Goal: Communication & Community: Answer question/provide support

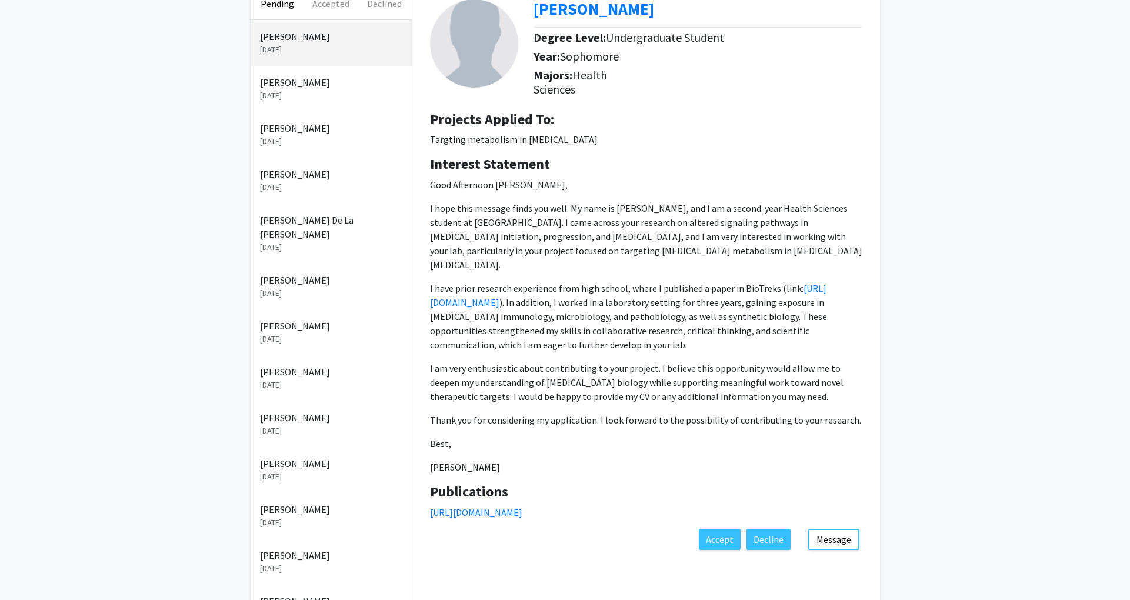
scroll to position [74, 0]
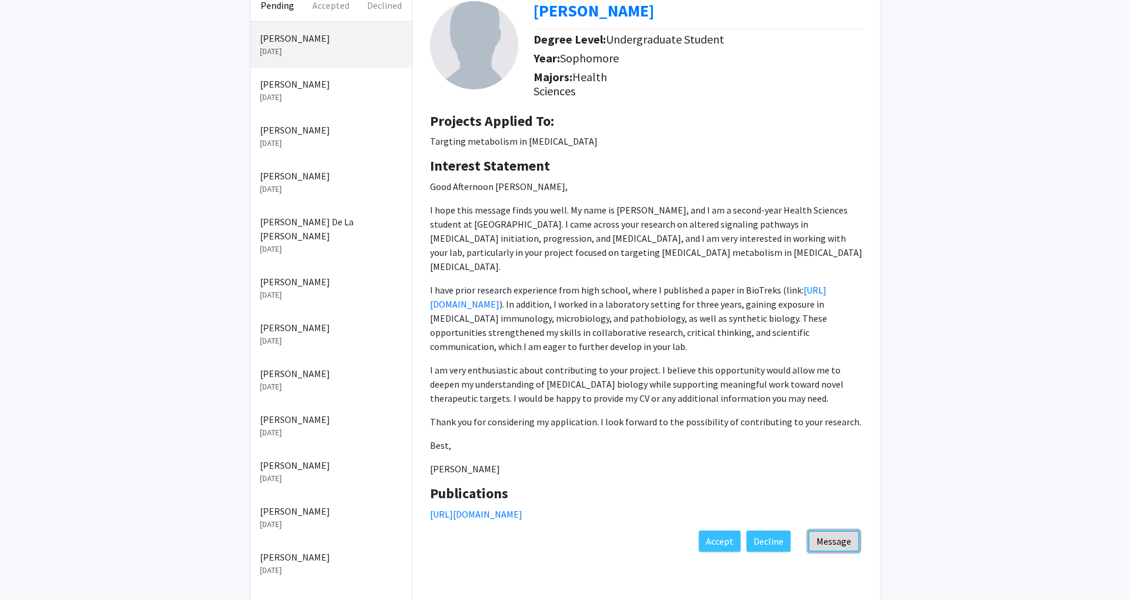
click at [846, 531] on button "Message" at bounding box center [833, 541] width 51 height 21
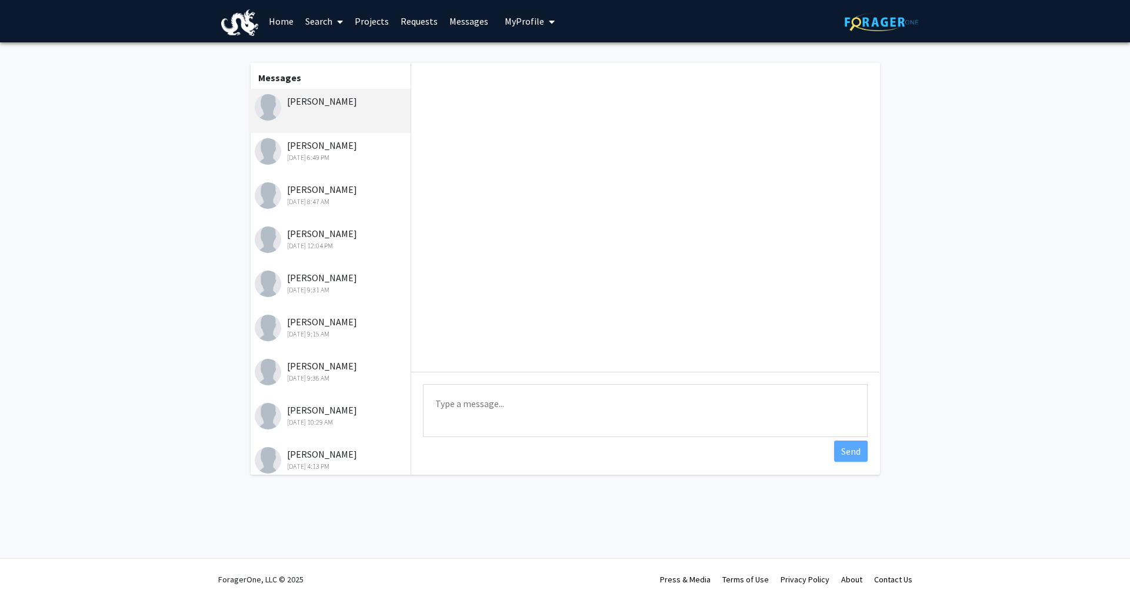
click at [531, 404] on textarea "Type a message" at bounding box center [645, 410] width 445 height 53
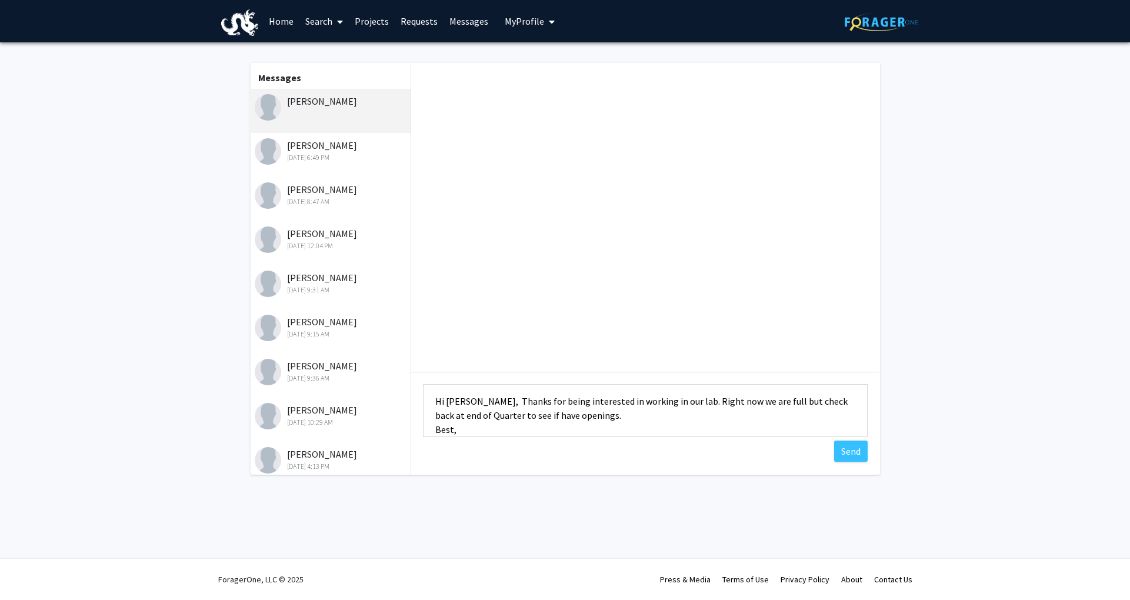
scroll to position [16, 0]
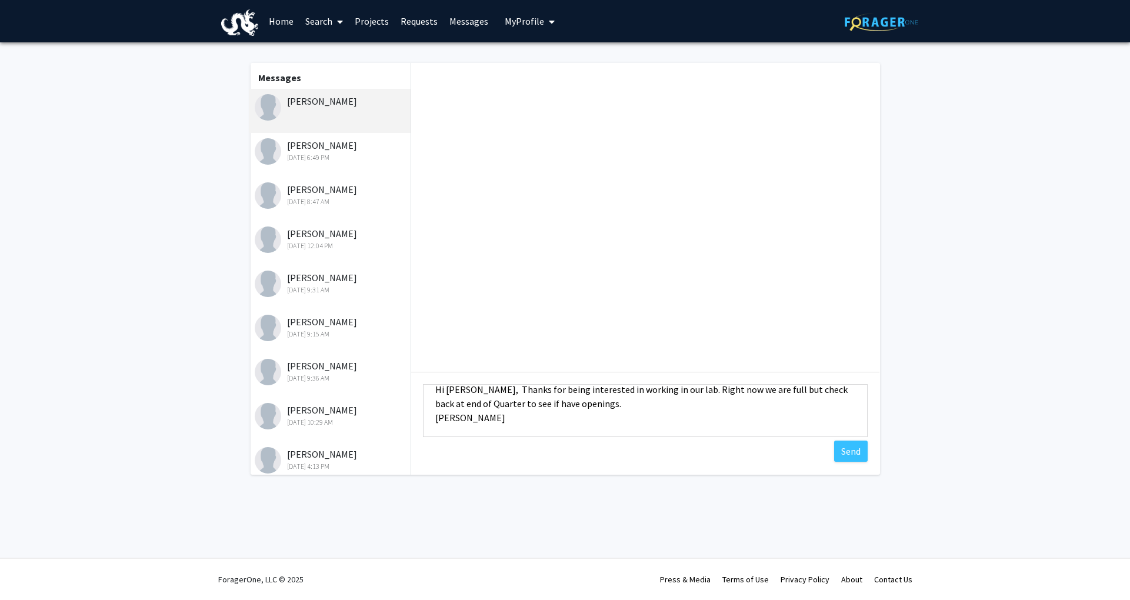
click at [498, 388] on textarea "Hi [PERSON_NAME], Thanks for being interested in working in our lab. Right now …" at bounding box center [645, 410] width 445 height 53
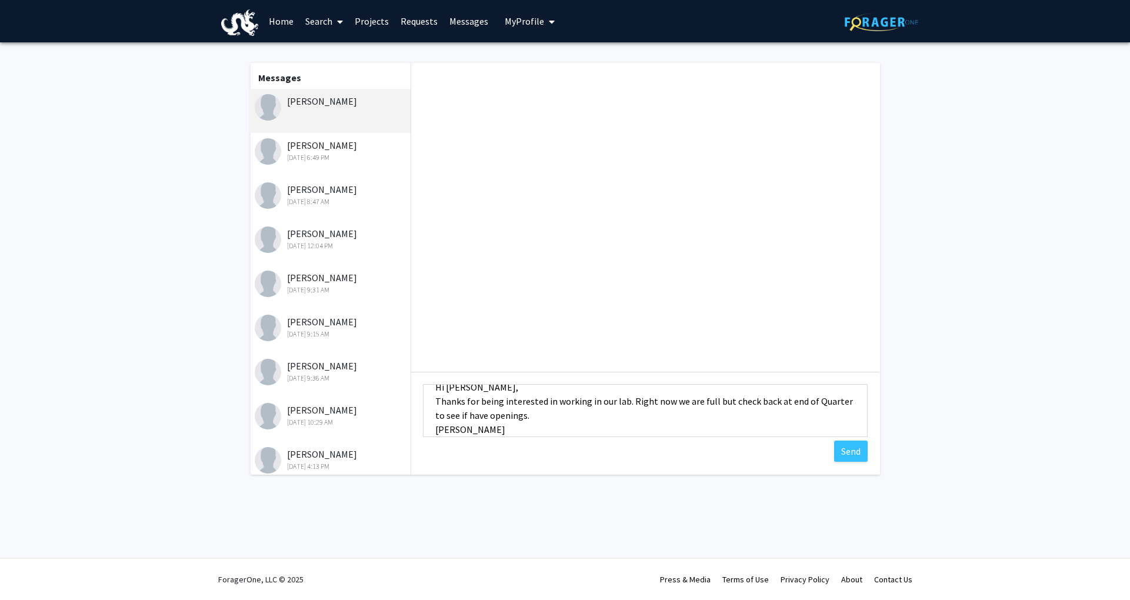
scroll to position [42, 0]
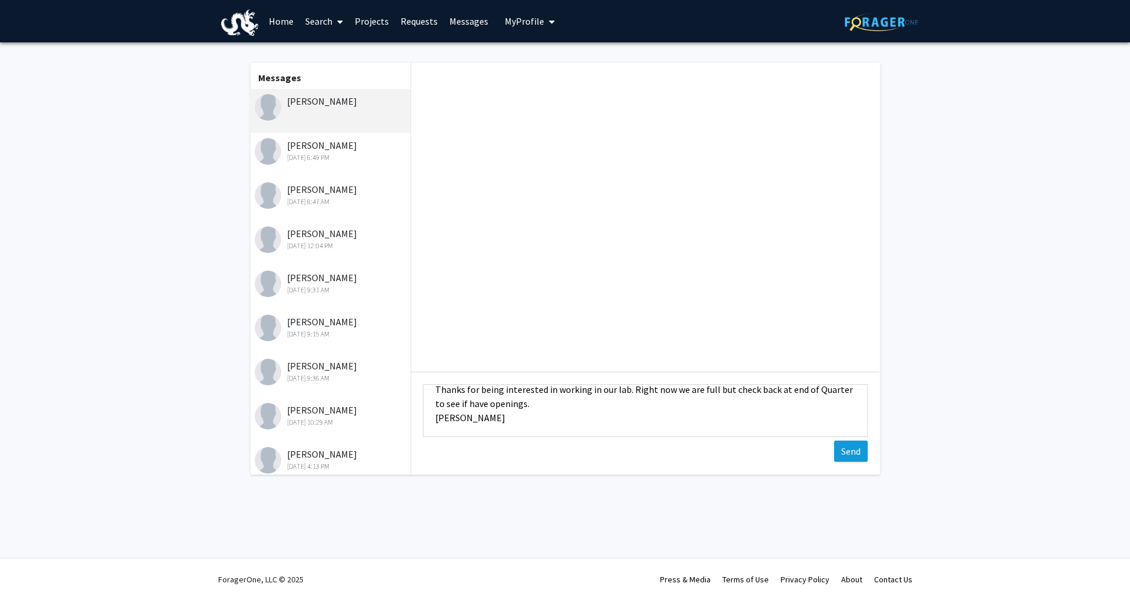
type textarea "Hi [PERSON_NAME], Thanks for being interested in working in our lab. Right now …"
click at [854, 451] on button "Send" at bounding box center [851, 451] width 34 height 21
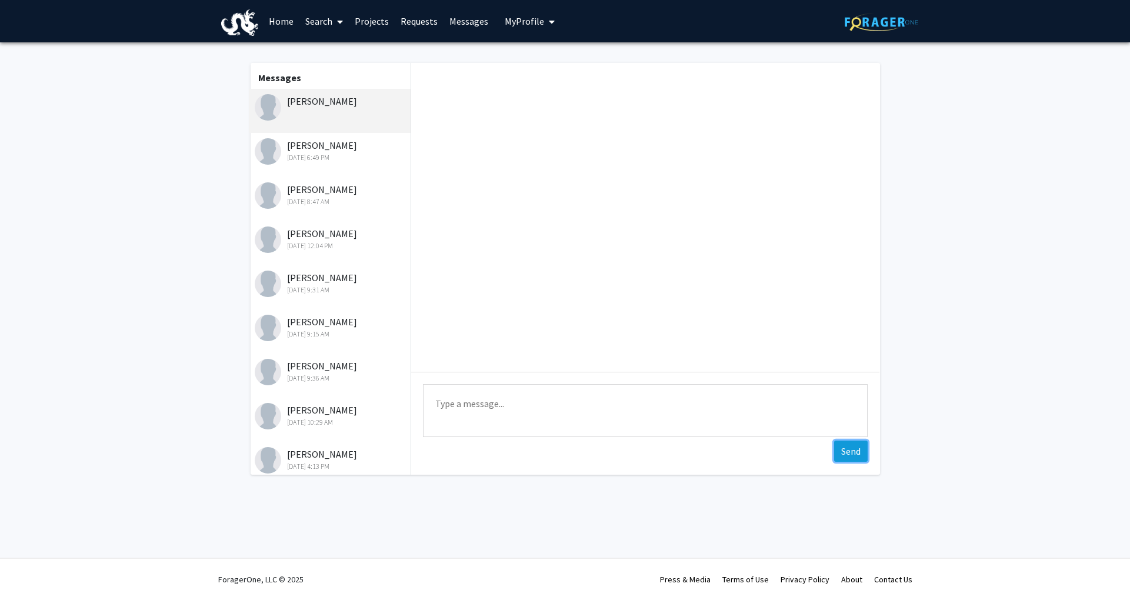
scroll to position [0, 0]
